Goal: Transaction & Acquisition: Book appointment/travel/reservation

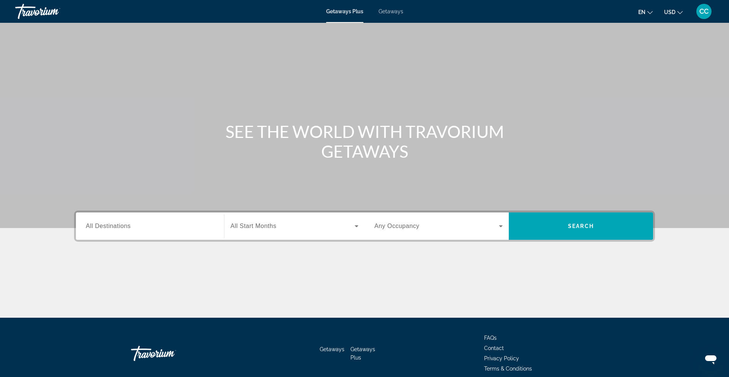
click at [78, 241] on div "Destination All Destinations Start Month All Start Months Occupancy Any Occupan…" at bounding box center [364, 225] width 581 height 31
drag, startPoint x: 90, startPoint y: 234, endPoint x: 99, endPoint y: 241, distance: 11.1
click at [99, 241] on div "Destination All Destinations Start Month All Start Months Occupancy Any Occupan…" at bounding box center [364, 225] width 581 height 31
click at [107, 228] on span "All Destinations" at bounding box center [108, 225] width 45 height 6
click at [107, 228] on input "Destination All Destinations" at bounding box center [150, 226] width 128 height 9
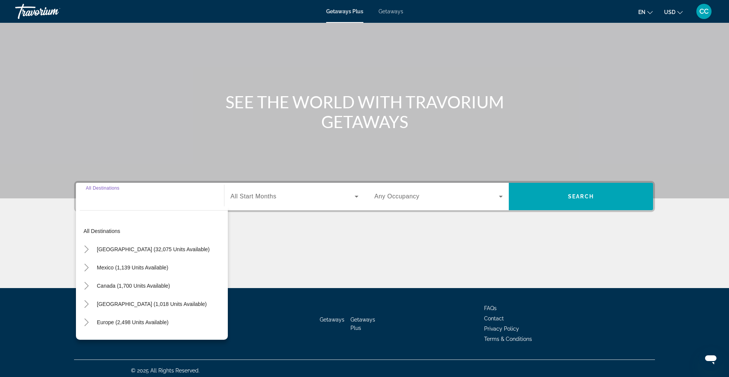
scroll to position [34, 0]
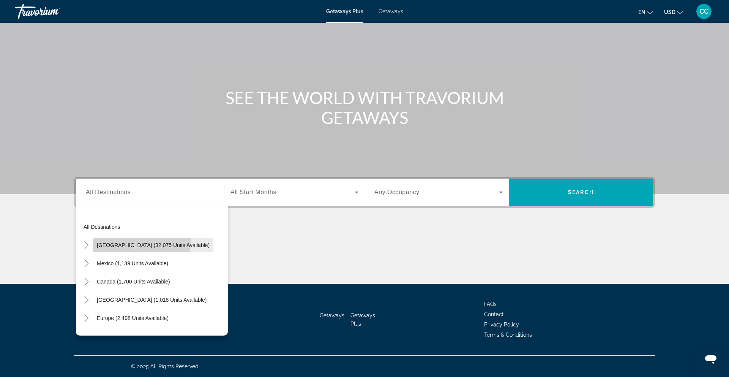
click at [105, 241] on span "Search widget" at bounding box center [153, 245] width 120 height 18
type input "**********"
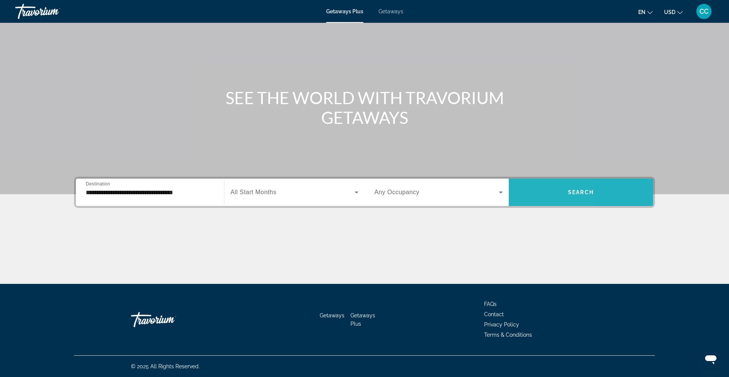
click at [528, 191] on span "Search widget" at bounding box center [581, 192] width 144 height 18
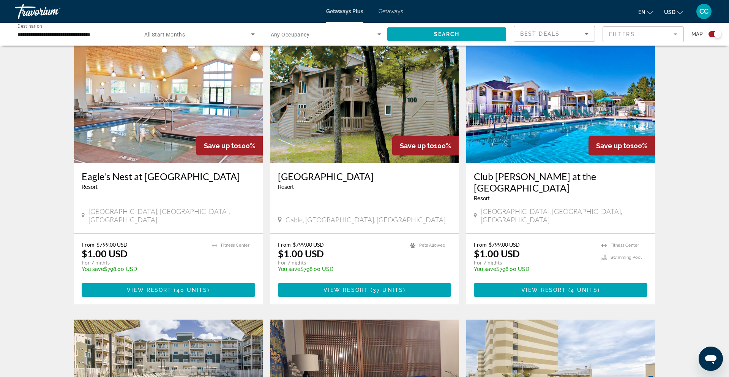
scroll to position [276, 0]
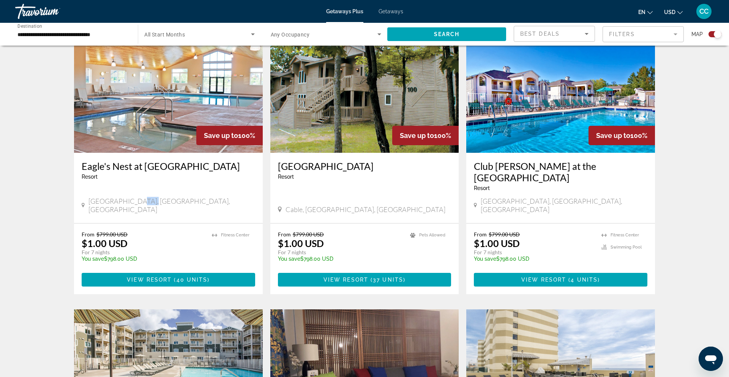
drag, startPoint x: 131, startPoint y: 192, endPoint x: 143, endPoint y: 193, distance: 12.2
click at [143, 197] on span "[GEOGRAPHIC_DATA], [GEOGRAPHIC_DATA], [GEOGRAPHIC_DATA]" at bounding box center [171, 205] width 167 height 17
drag, startPoint x: 131, startPoint y: 226, endPoint x: 77, endPoint y: 221, distance: 54.1
click at [77, 223] on div "From $799.00 USD $1.00 USD For 7 nights You save $798.00 USD temp 4.3 [GEOGRAPH…" at bounding box center [168, 258] width 189 height 71
drag, startPoint x: 331, startPoint y: 222, endPoint x: 280, endPoint y: 221, distance: 50.9
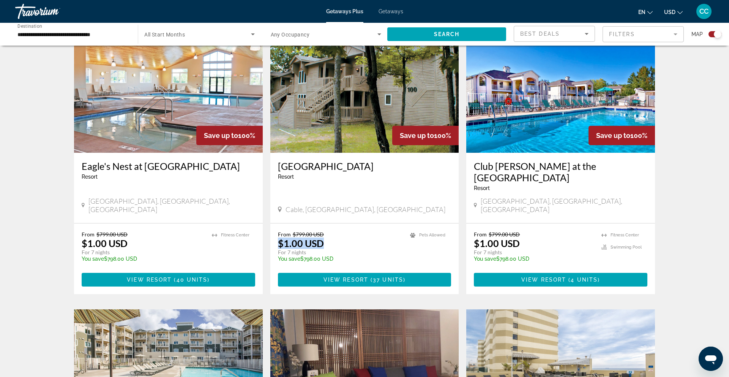
click at [280, 231] on div "From $799.00 USD $1.00 USD For 7 nights You save $798.00 USD temp" at bounding box center [340, 249] width 125 height 36
drag, startPoint x: 518, startPoint y: 221, endPoint x: 477, endPoint y: 221, distance: 40.2
click at [477, 237] on p "$1.00 USD" at bounding box center [497, 242] width 46 height 11
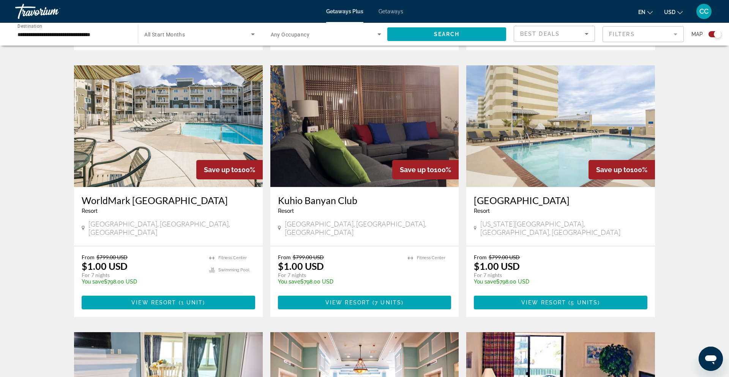
scroll to position [521, 0]
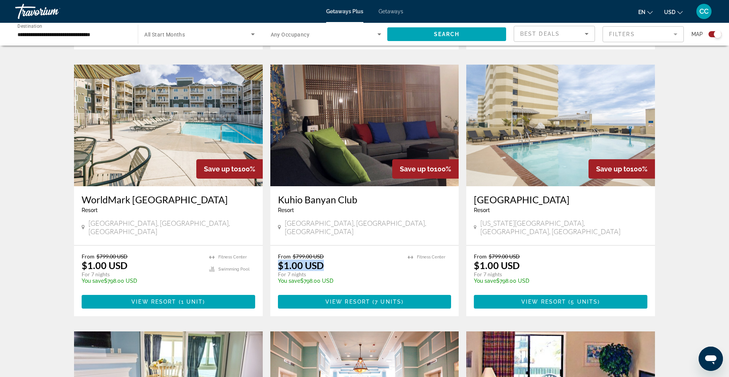
drag, startPoint x: 327, startPoint y: 236, endPoint x: 270, endPoint y: 236, distance: 57.7
click at [270, 236] on app-exchanges-search-item "Save up to 100% [GEOGRAPHIC_DATA] - This is an adults only resort [GEOGRAPHIC_D…" at bounding box center [365, 190] width 196 height 251
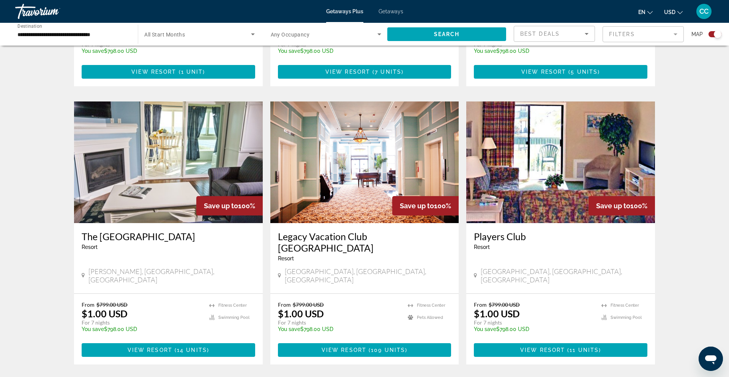
scroll to position [753, 0]
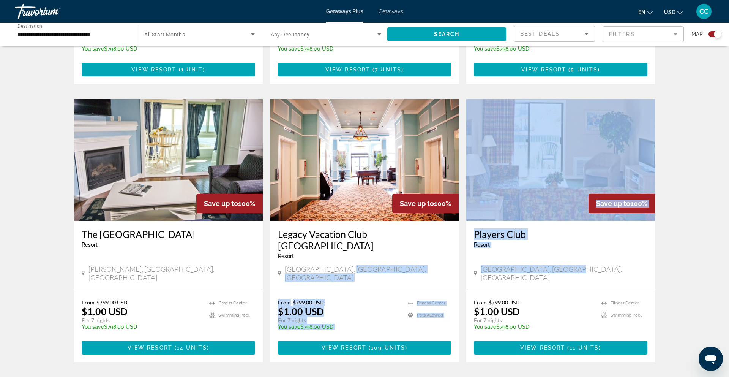
drag, startPoint x: 573, startPoint y: 229, endPoint x: 459, endPoint y: 229, distance: 113.9
click at [459, 229] on div "Save up to 100% Eagle's Nest at [GEOGRAPHIC_DATA] - This is an adults only reso…" at bounding box center [364, 99] width 589 height 1089
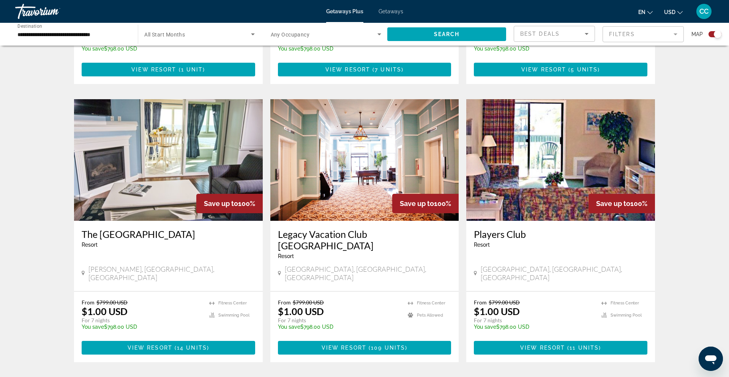
click at [522, 299] on div "From $799.00 USD $1.00 USD For 7 nights You save $798.00 USD temp" at bounding box center [534, 317] width 120 height 36
drag, startPoint x: 532, startPoint y: 262, endPoint x: 472, endPoint y: 261, distance: 60.4
click at [472, 291] on div "From $799.00 USD $1.00 USD For 7 nights You save $798.00 USD temp 3.8 [GEOGRAPH…" at bounding box center [560, 326] width 189 height 71
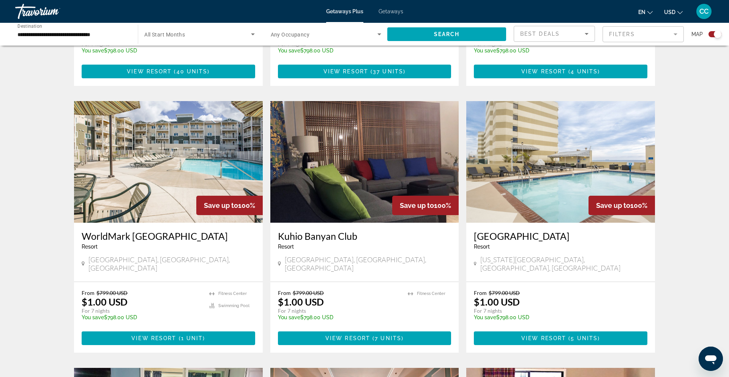
scroll to position [478, 0]
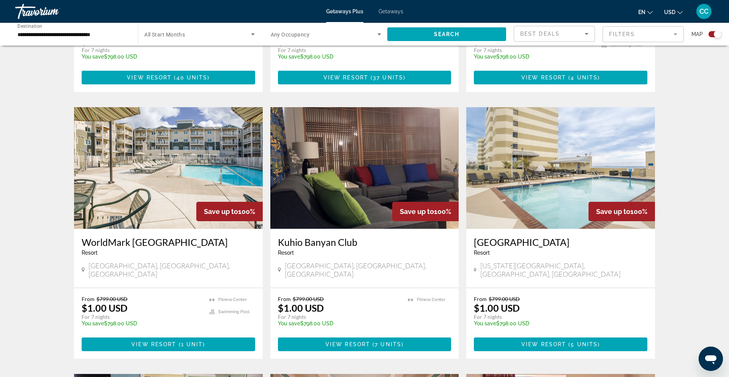
click at [356, 35] on span "Search widget" at bounding box center [324, 34] width 107 height 9
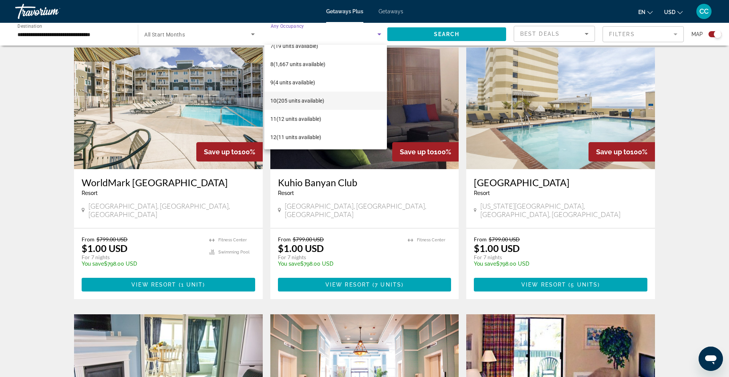
scroll to position [539, 0]
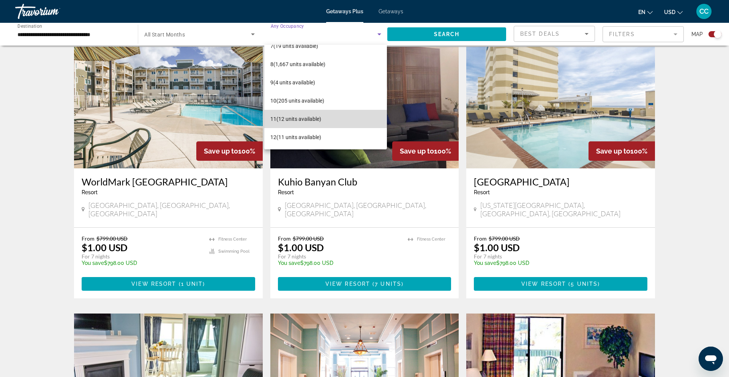
click at [310, 113] on mat-option "11 (12 units available)" at bounding box center [325, 119] width 123 height 18
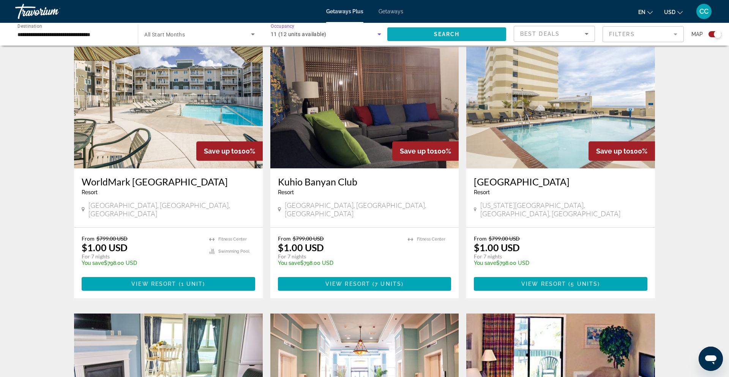
click at [416, 37] on span "Search widget" at bounding box center [446, 34] width 119 height 18
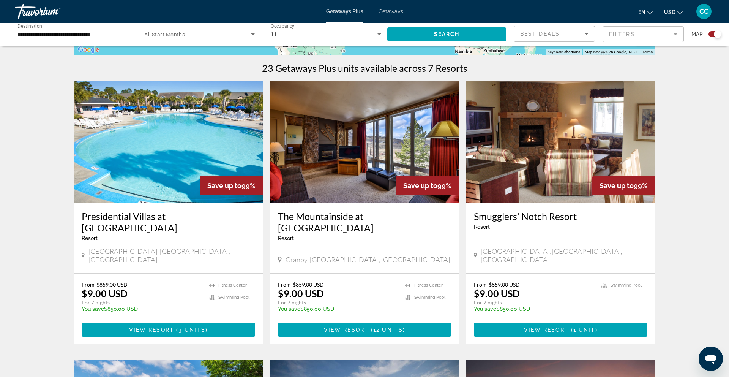
scroll to position [235, 0]
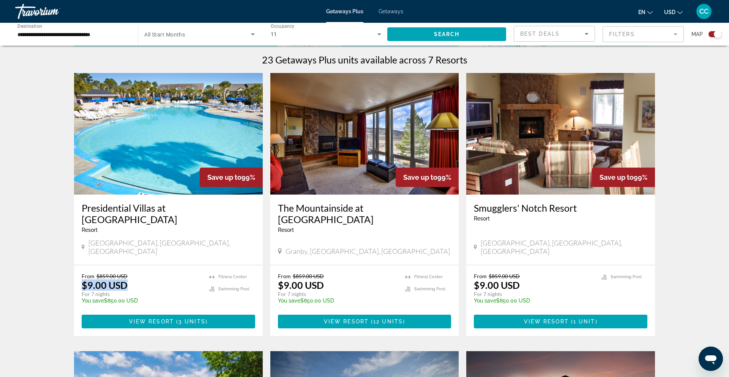
drag, startPoint x: 133, startPoint y: 268, endPoint x: 76, endPoint y: 269, distance: 57.0
click at [76, 269] on div "From $859.00 USD $9.00 USD For 7 nights You save $850.00 USD temp 4.1 [GEOGRAPH…" at bounding box center [168, 300] width 189 height 71
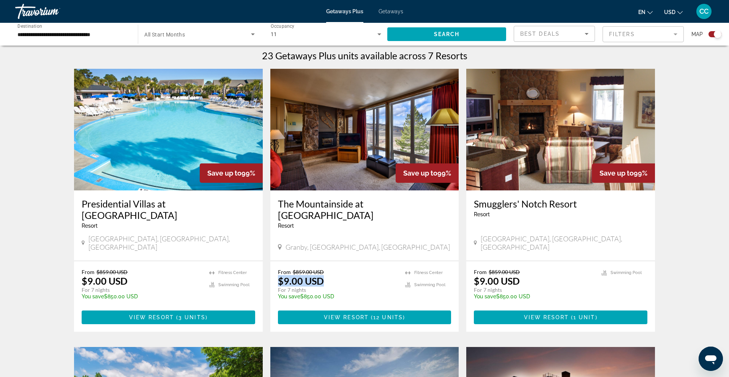
drag, startPoint x: 326, startPoint y: 260, endPoint x: 270, endPoint y: 261, distance: 55.8
click at [270, 261] on app-exchanges-search-item "Save up to 99% The Mountainside at [GEOGRAPHIC_DATA] - This is an adults only r…" at bounding box center [365, 200] width 196 height 263
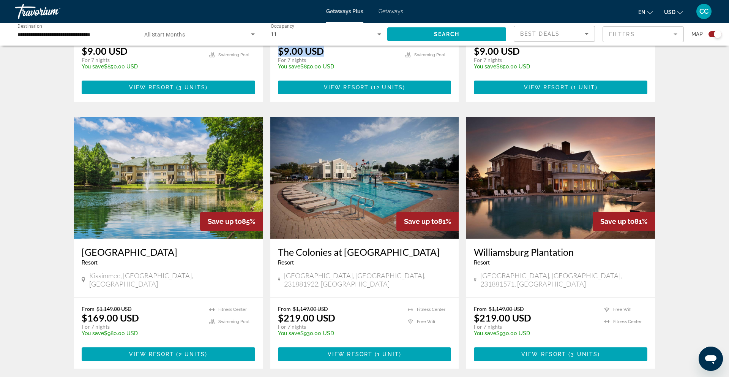
scroll to position [470, 0]
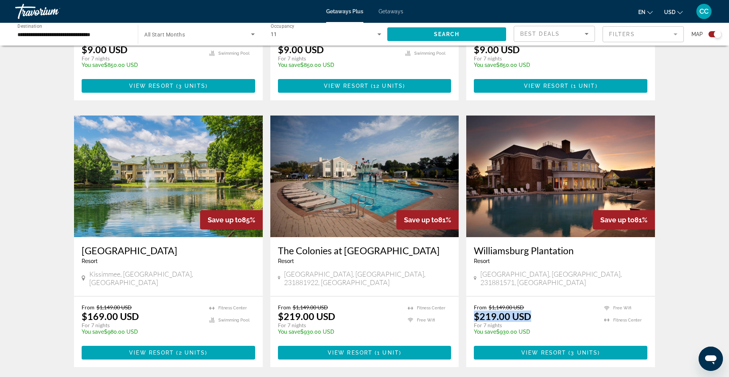
drag, startPoint x: 535, startPoint y: 286, endPoint x: 472, endPoint y: 287, distance: 63.4
click at [472, 296] on div "From $1,149.00 USD $219.00 USD For 7 nights You save $930.00 USD temp 1 Free Wi…" at bounding box center [560, 331] width 189 height 71
click at [538, 157] on img "Main content" at bounding box center [560, 175] width 189 height 121
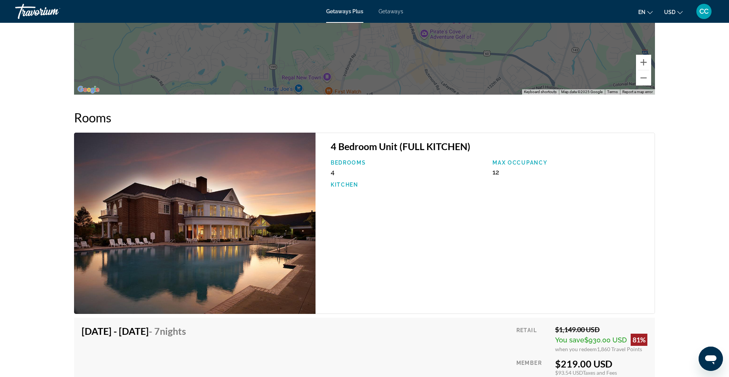
scroll to position [1141, 0]
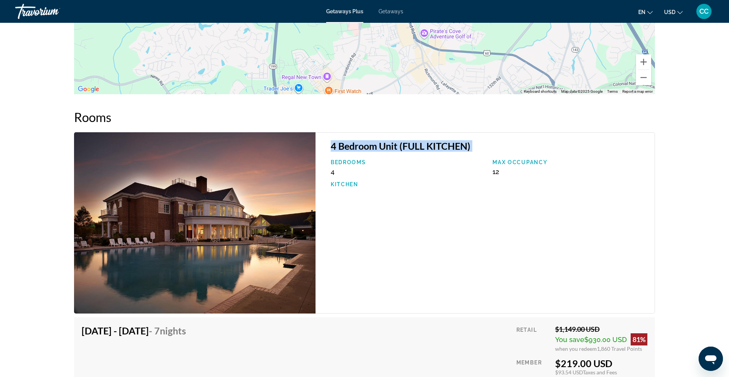
drag, startPoint x: 332, startPoint y: 148, endPoint x: 445, endPoint y: 153, distance: 112.9
click at [445, 151] on h3 "4 Bedroom Unit (FULL KITCHEN)" at bounding box center [489, 145] width 316 height 11
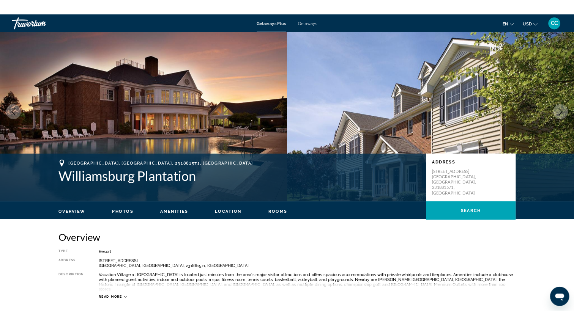
scroll to position [0, 0]
